Goal: Use online tool/utility: Use online tool/utility

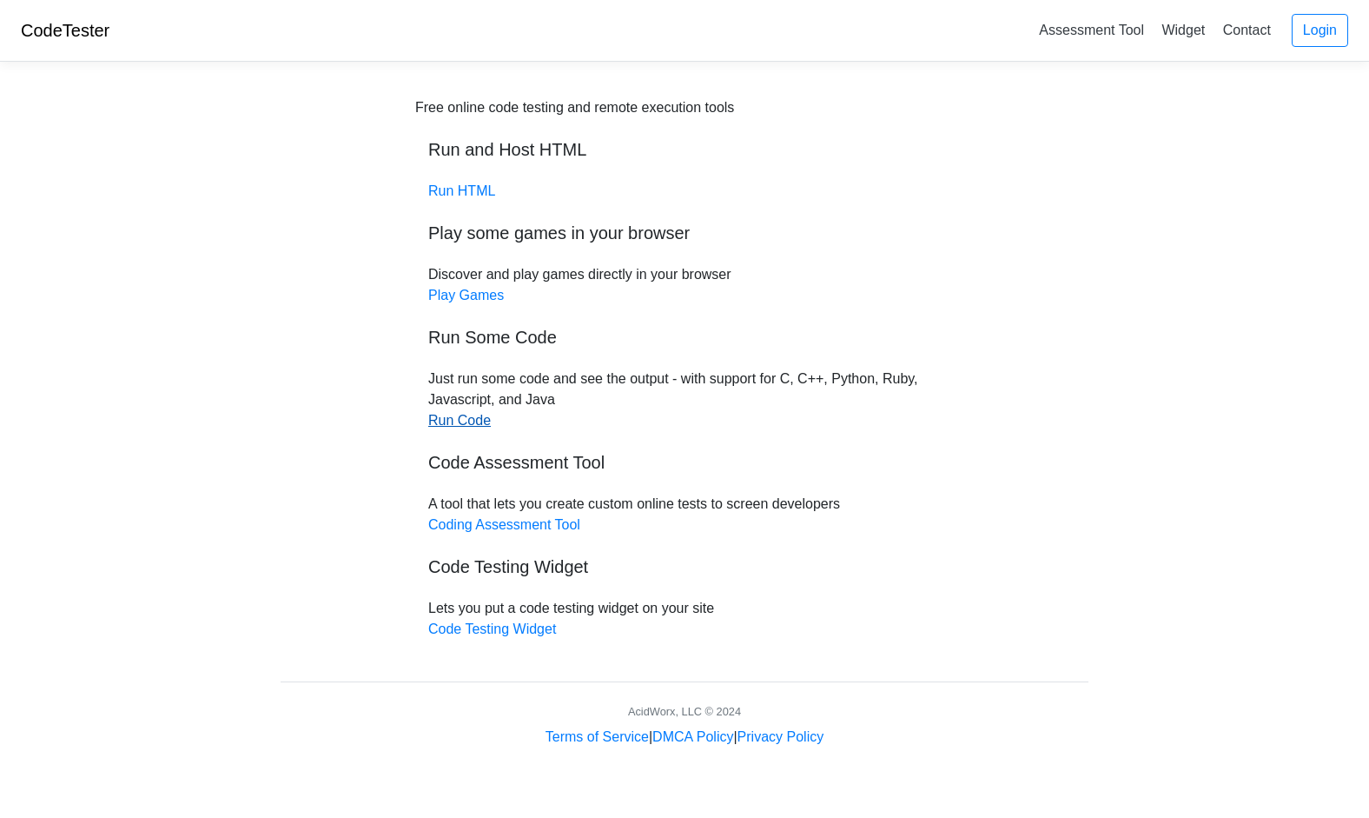
click at [444, 426] on link "Run Code" at bounding box center [459, 420] width 63 height 15
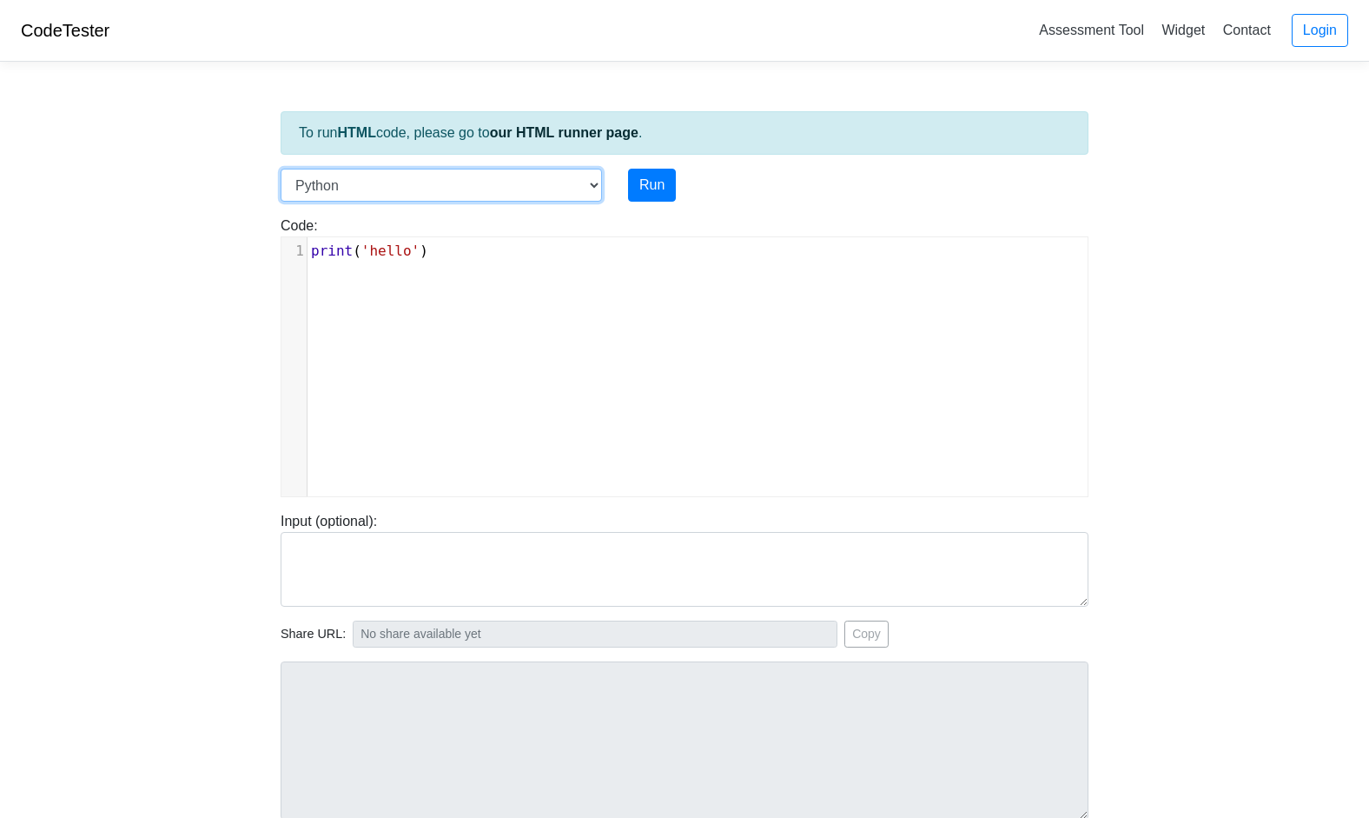
select select "c"
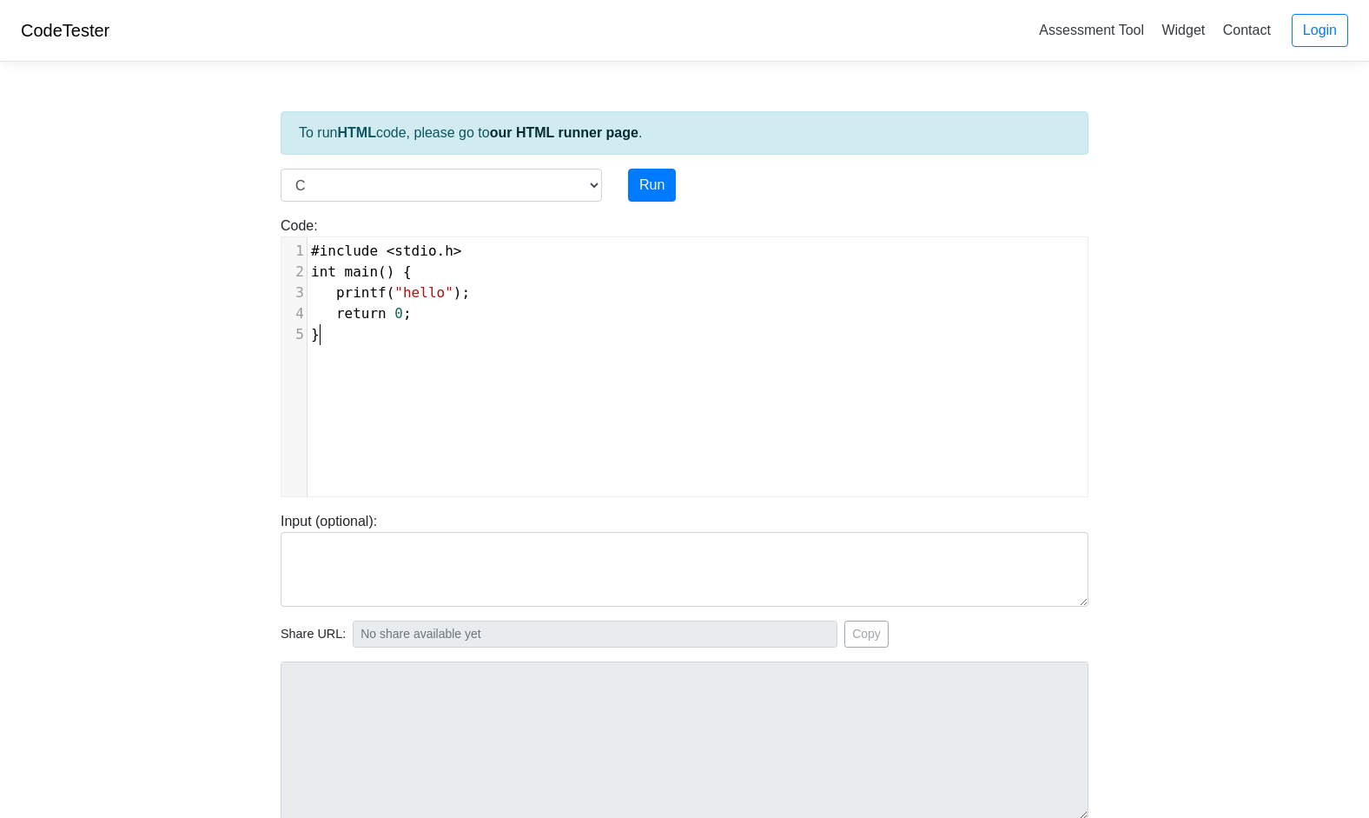
scroll to position [2, 0]
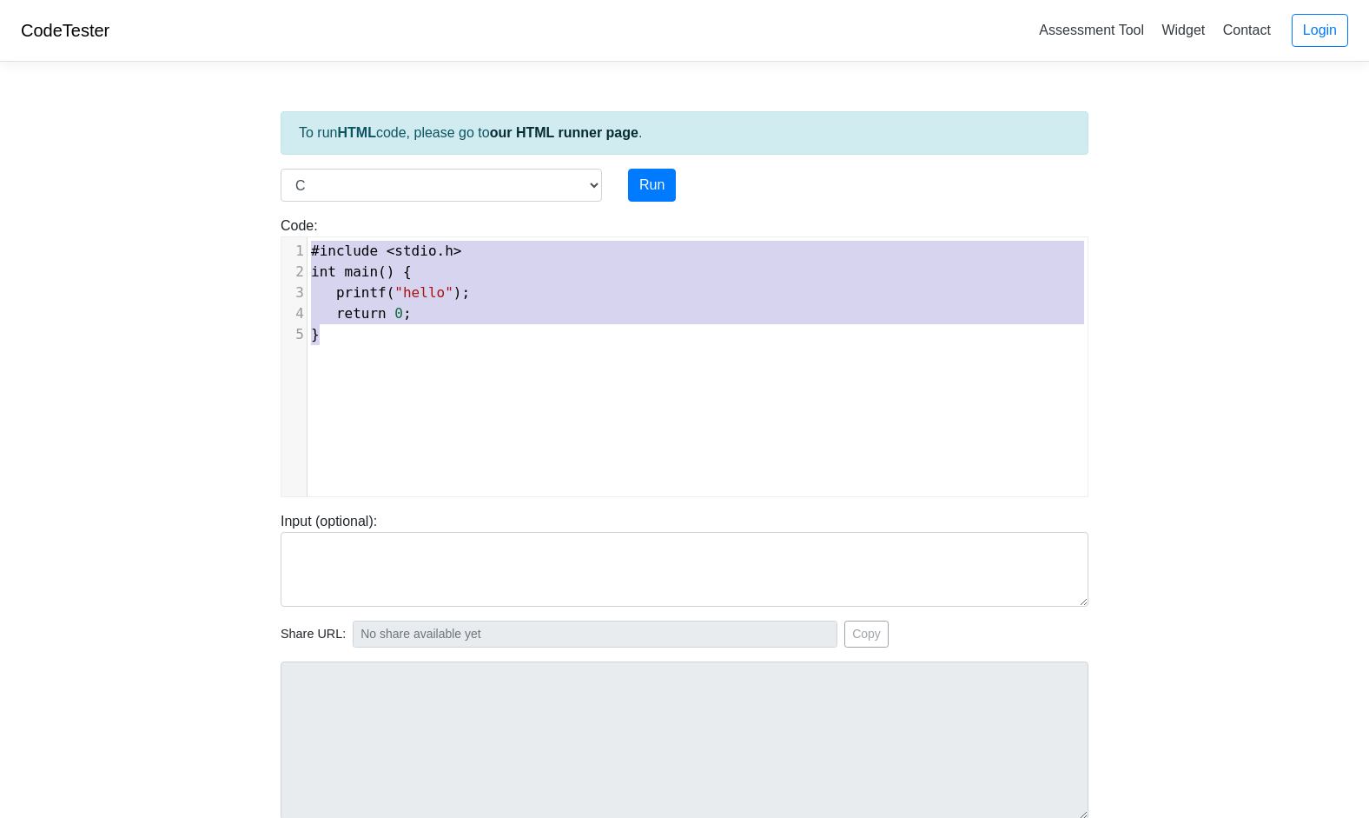
type textarea "#include <stdio.h> int main() { printf("hello"); return 0; }"
drag, startPoint x: 435, startPoint y: 344, endPoint x: 285, endPoint y: 244, distance: 180.5
click at [308, 244] on div "1 #include < stdio . h > 2 int main () { 3 printf ( "hello" ); 4 return 0 ; 5 }" at bounding box center [698, 293] width 780 height 104
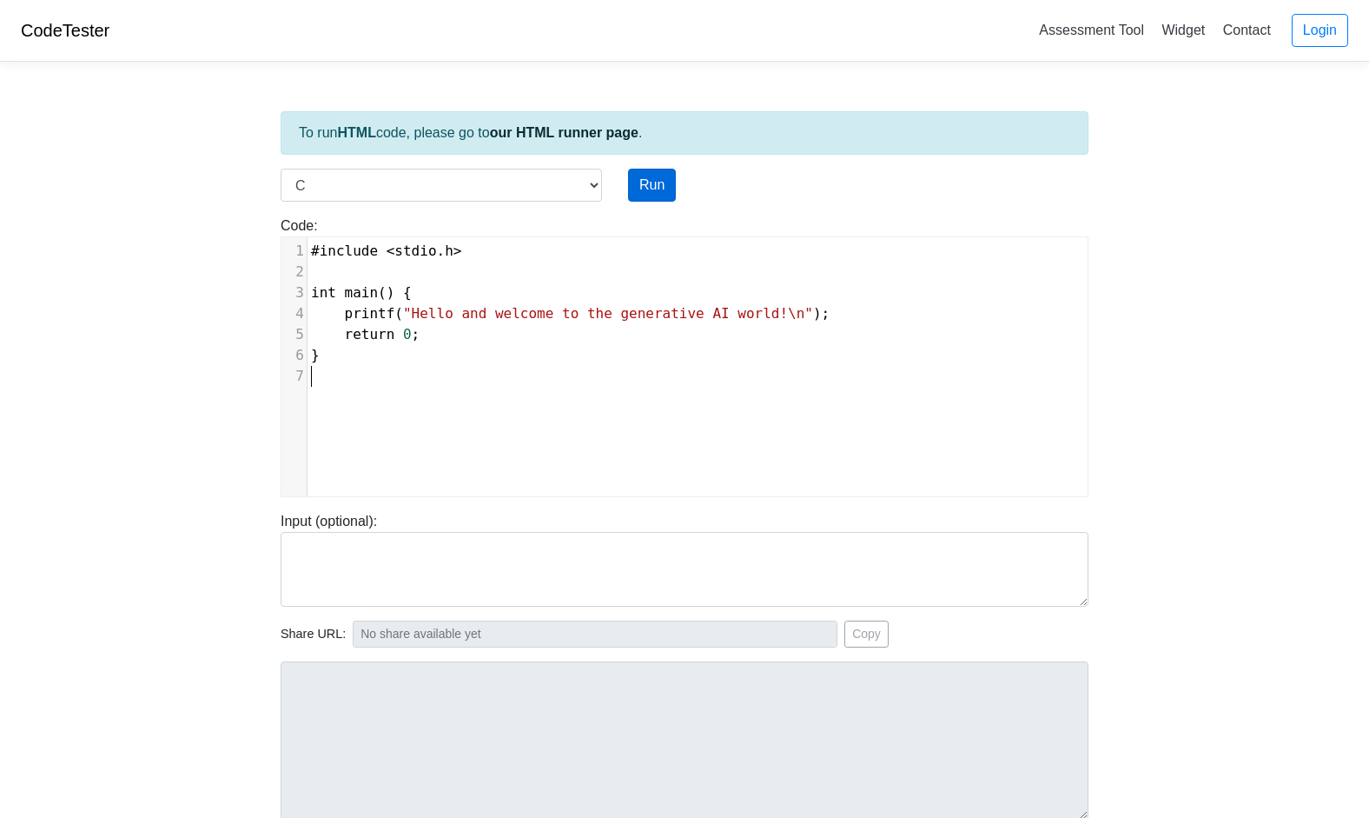
click at [659, 177] on button "Run" at bounding box center [652, 185] width 48 height 33
type input "[URL][DOMAIN_NAME]"
type textarea "Stdout: Hello and welcome to the generative AI world!"
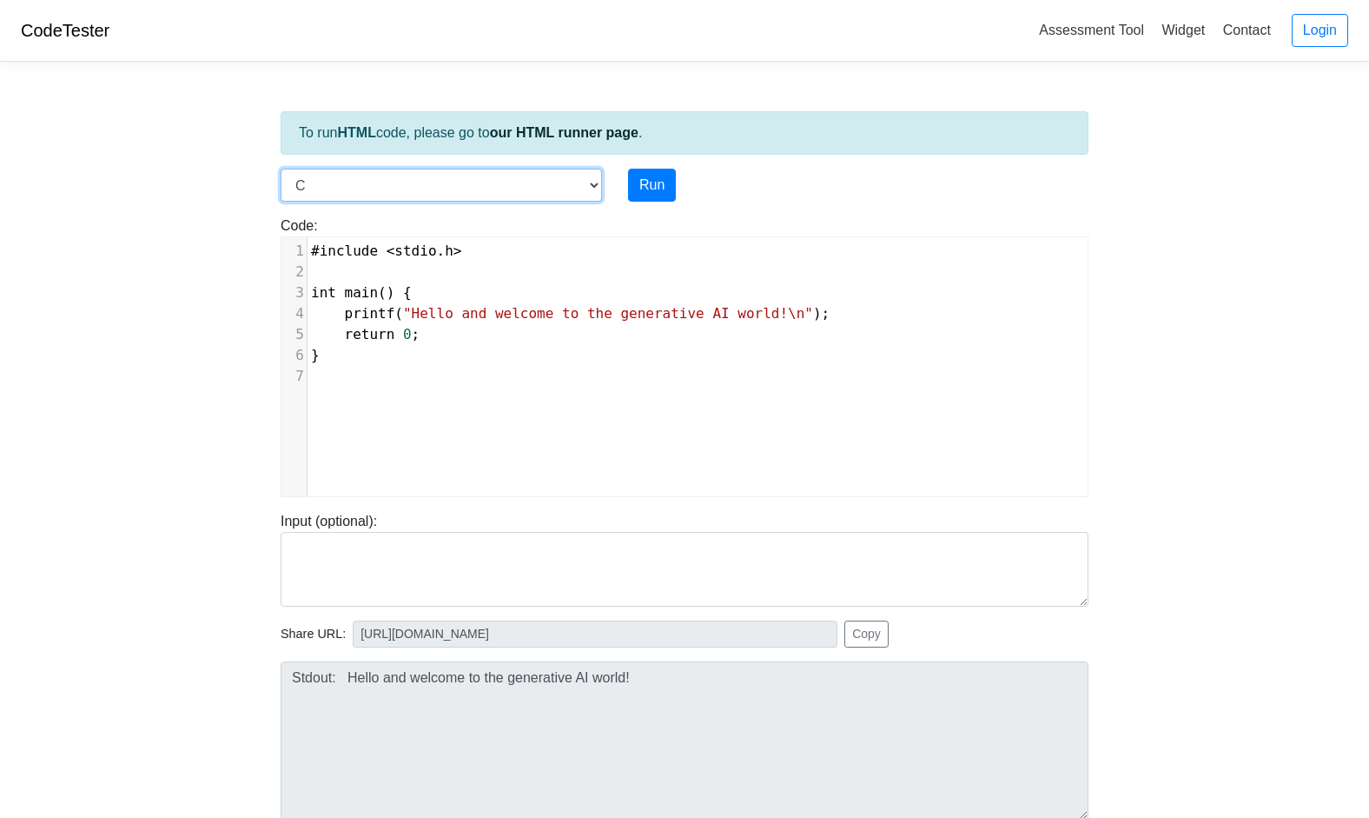
select select "javascript"
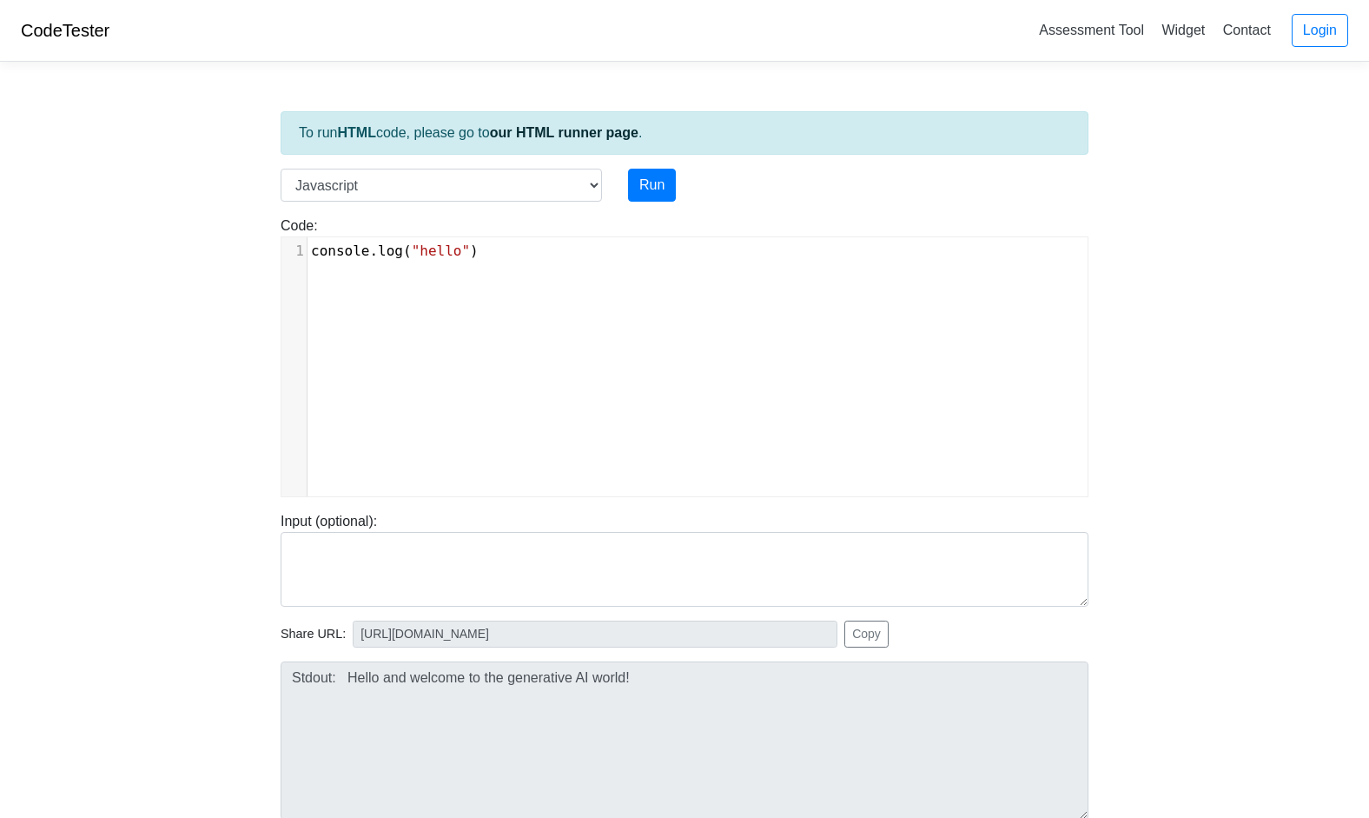
scroll to position [2, 0]
type textarea "console.log("hello")"
drag, startPoint x: 538, startPoint y: 246, endPoint x: 302, endPoint y: 255, distance: 235.6
click at [308, 255] on div "1 console . log ( "hello" )" at bounding box center [698, 251] width 780 height 21
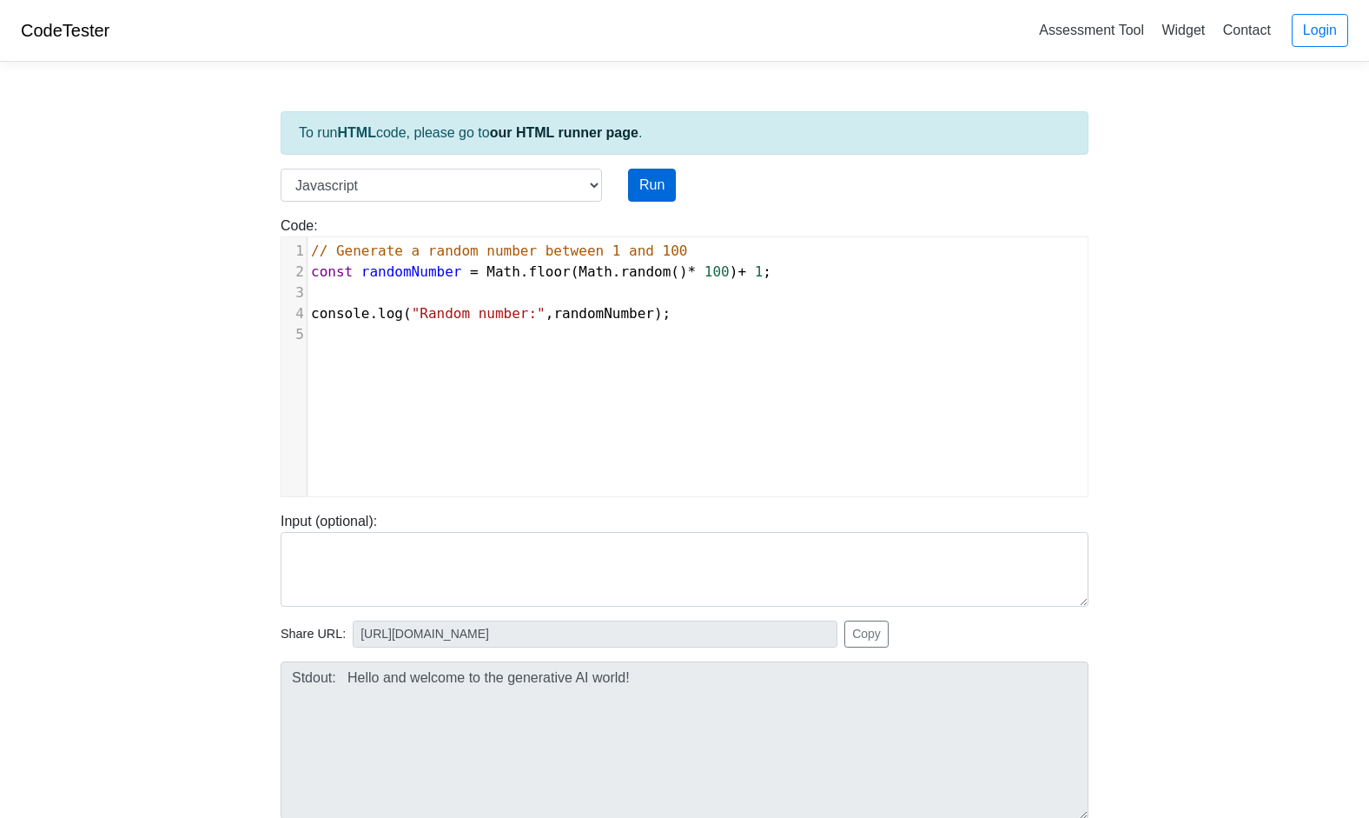
click at [659, 187] on button "Run" at bounding box center [652, 185] width 48 height 33
type input "[URL][DOMAIN_NAME]"
type textarea "Stdout: Random number: 60"
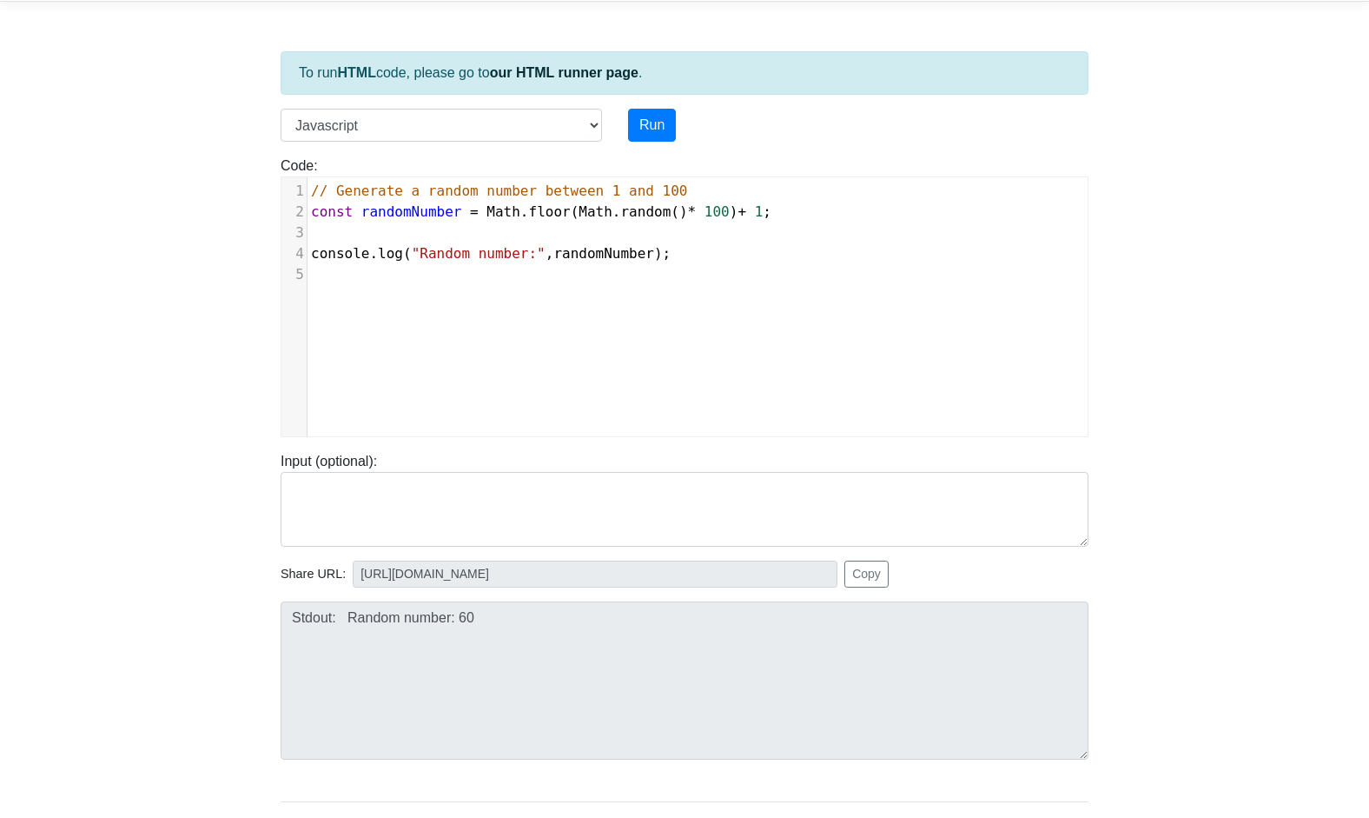
scroll to position [64, 0]
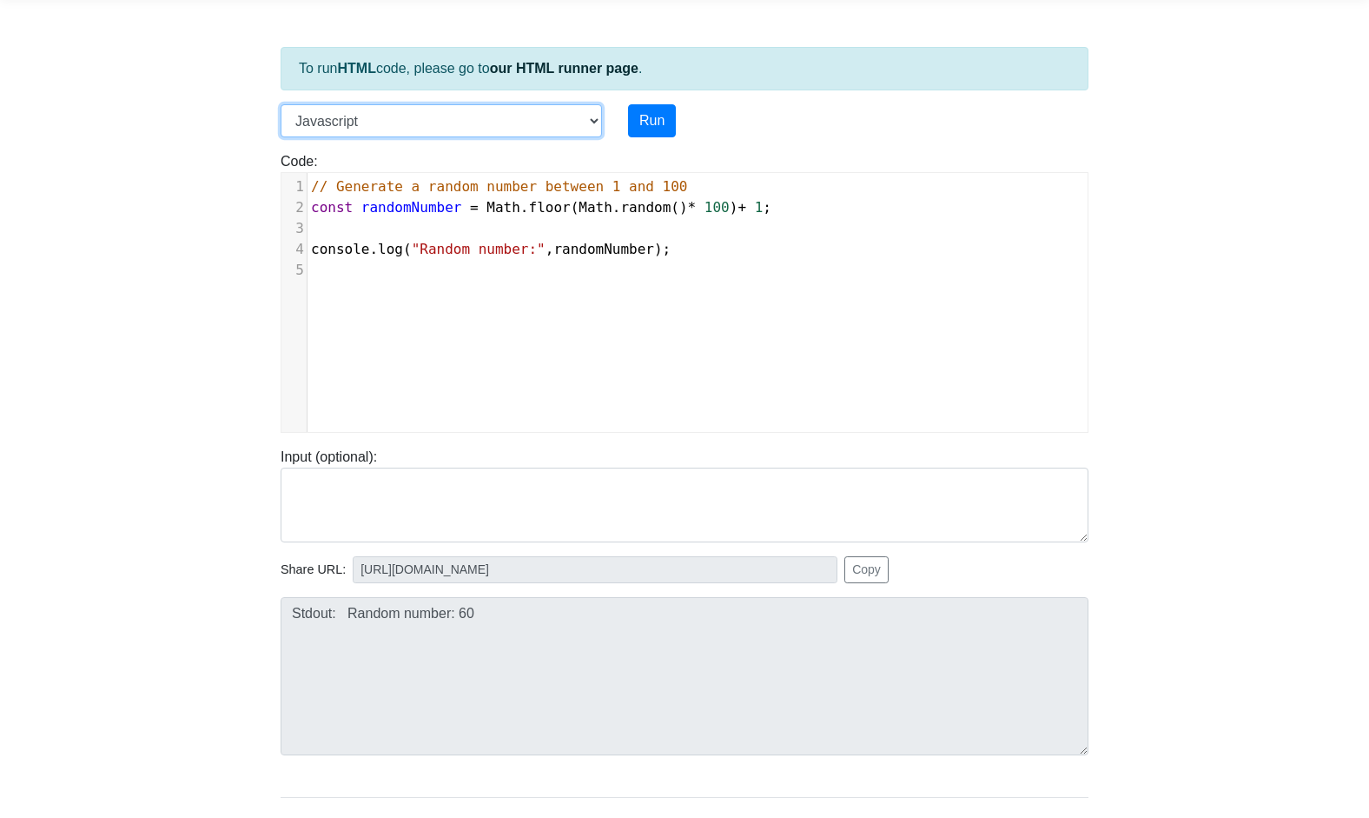
select select "python"
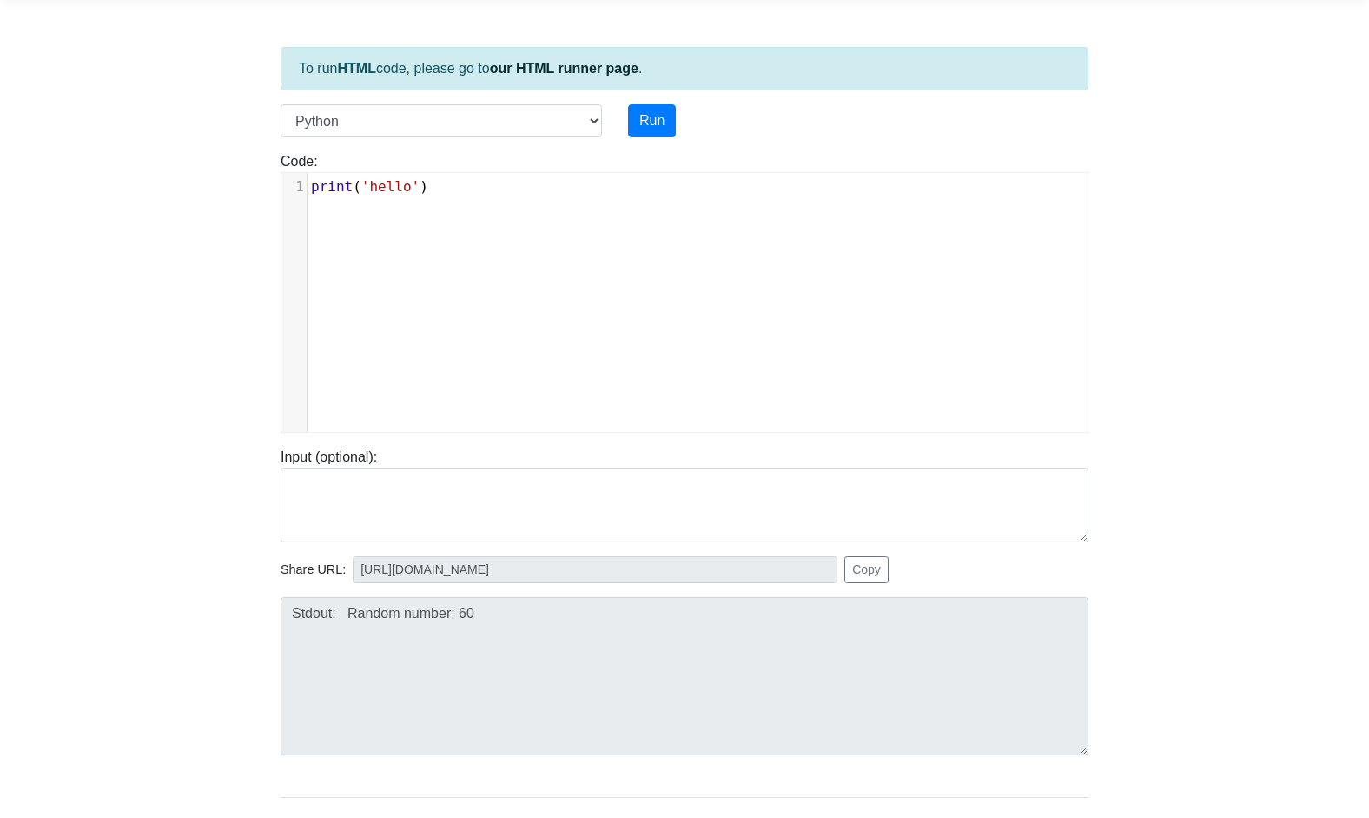
scroll to position [2, 0]
type textarea "print('hello')"
drag, startPoint x: 480, startPoint y: 179, endPoint x: 283, endPoint y: 180, distance: 197.2
click at [308, 180] on div "1 print ( 'hello' )" at bounding box center [698, 186] width 780 height 21
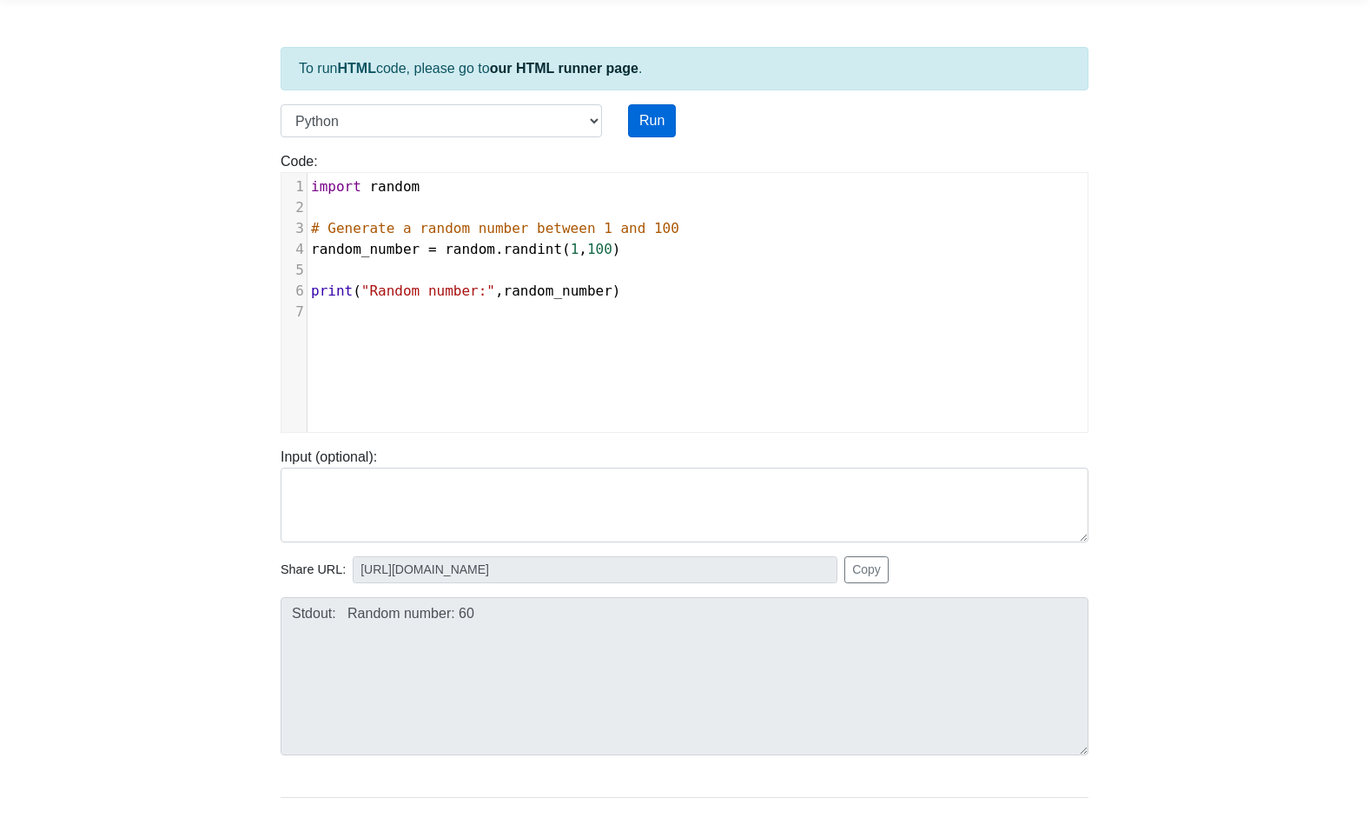
click at [655, 130] on button "Run" at bounding box center [652, 120] width 48 height 33
type input "[URL][DOMAIN_NAME]"
type textarea "Stdout: Random number: 87"
